Goal: Find contact information: Obtain details needed to contact an individual or organization

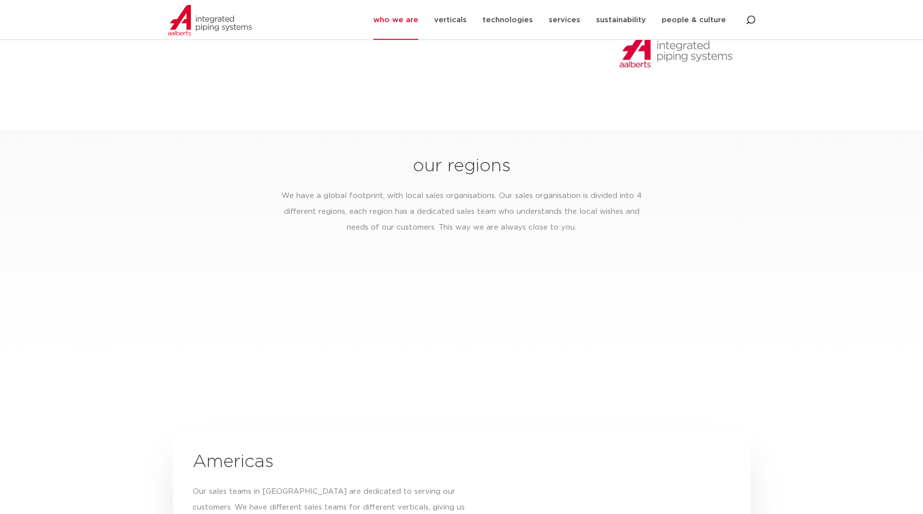
scroll to position [1439, 0]
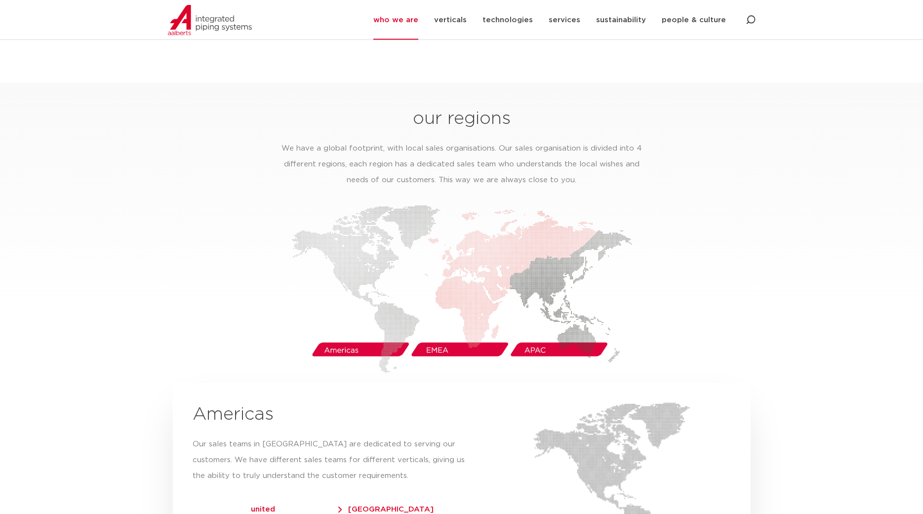
click at [448, 333] on img at bounding box center [461, 289] width 341 height 168
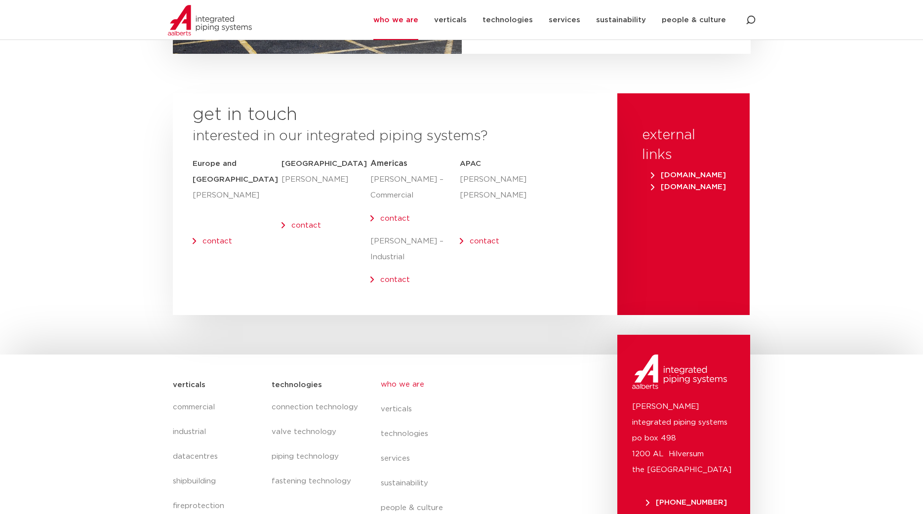
scroll to position [3999, 0]
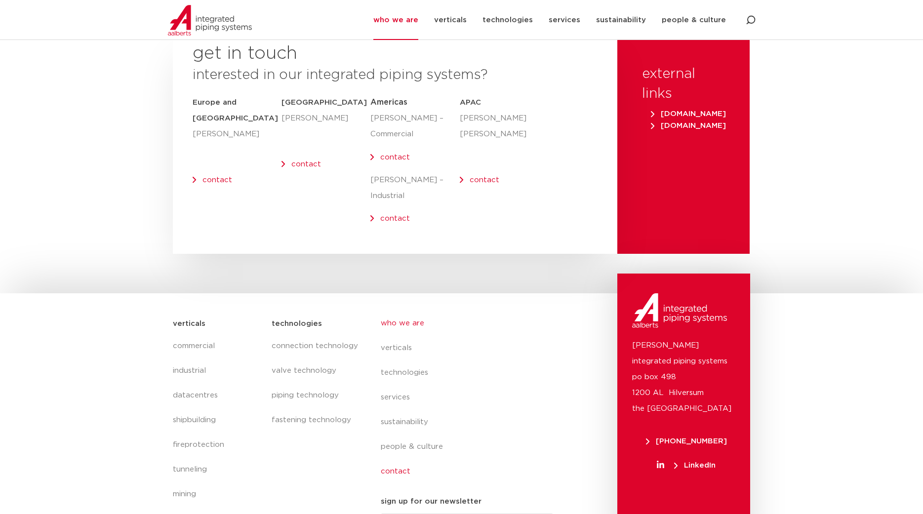
click at [399, 459] on link "contact" at bounding box center [471, 471] width 181 height 25
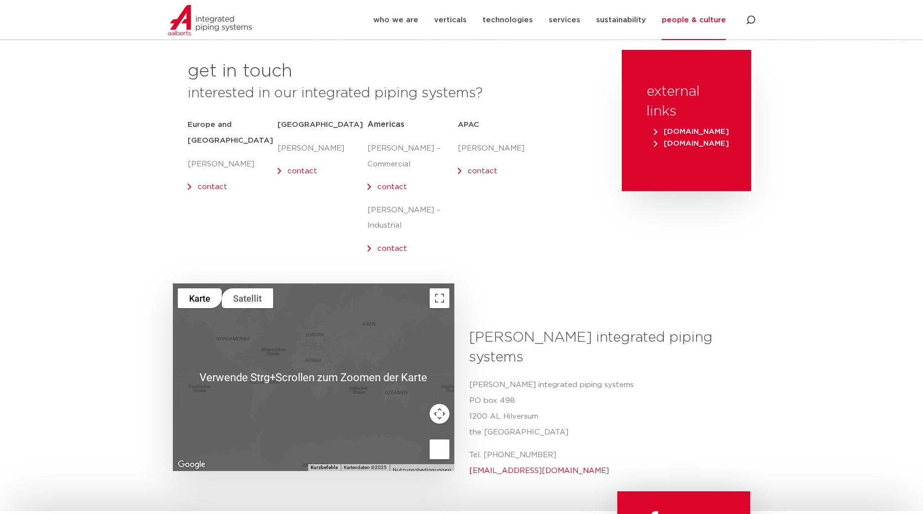
scroll to position [119, 0]
click at [367, 378] on div at bounding box center [313, 377] width 281 height 188
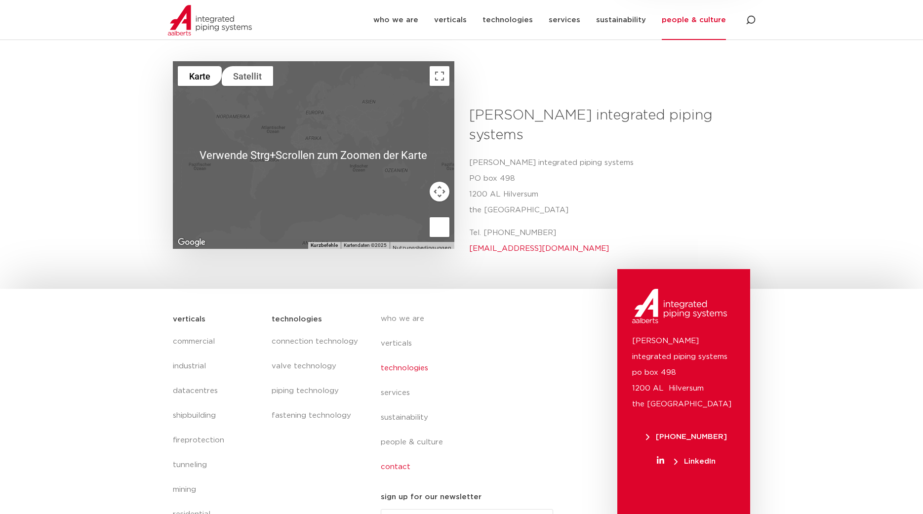
click at [396, 356] on link "technologies" at bounding box center [471, 368] width 181 height 25
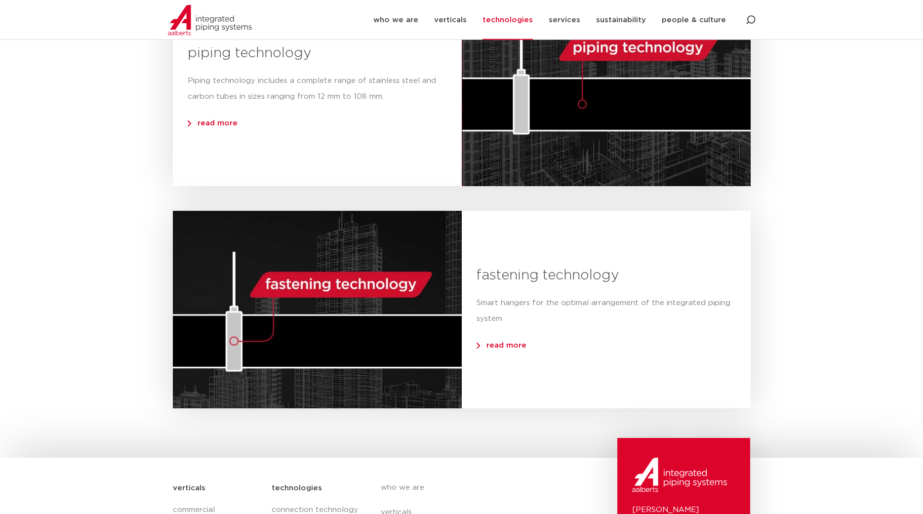
scroll to position [1018, 0]
